Goal: Contribute content: Add original content to the website for others to see

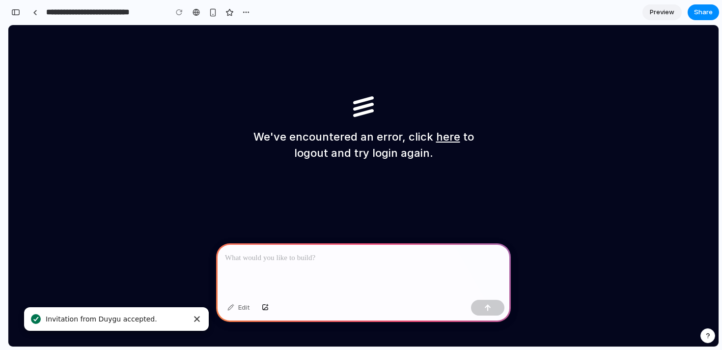
click at [294, 269] on div at bounding box center [363, 269] width 295 height 53
click at [18, 15] on div "button" at bounding box center [15, 12] width 9 height 7
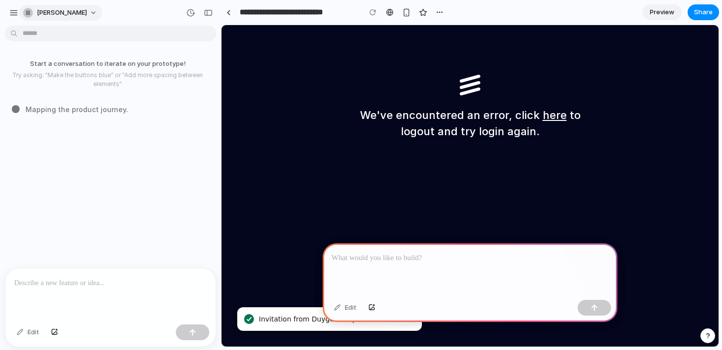
click at [47, 12] on span "[PERSON_NAME]" at bounding box center [62, 13] width 50 height 10
click at [9, 11] on div "Settings Invite members Change theme Sign out" at bounding box center [361, 175] width 722 height 350
click at [12, 11] on div "button" at bounding box center [13, 12] width 9 height 9
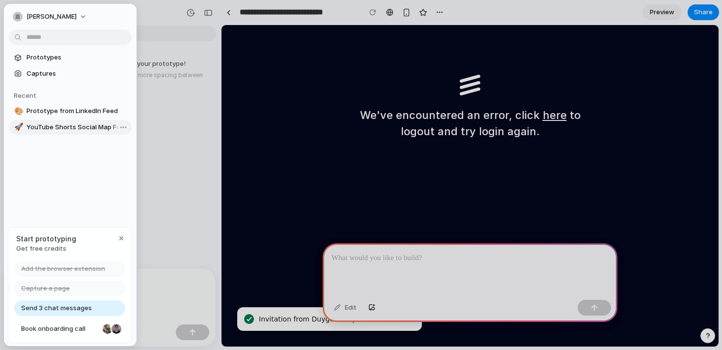
click at [51, 129] on span "YouTube Shorts Social Map Feature" at bounding box center [77, 127] width 101 height 10
type input "**********"
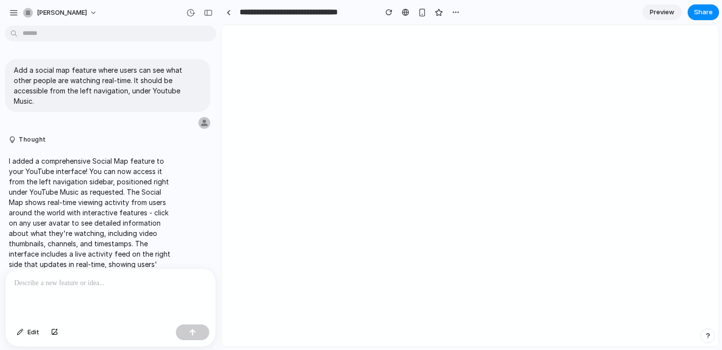
scroll to position [32, 0]
